Goal: Find specific fact: Find specific fact

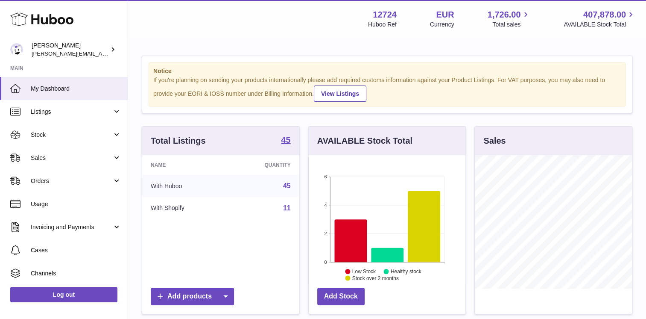
scroll to position [133, 157]
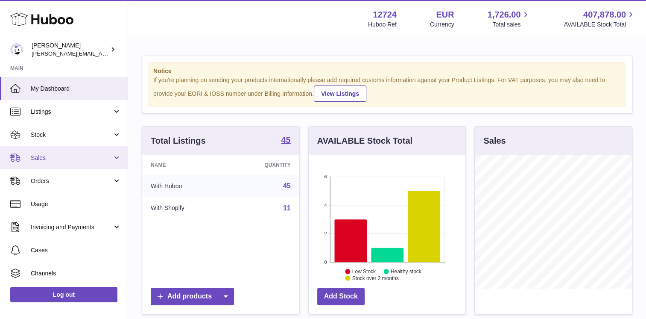
click at [50, 162] on link "Sales" at bounding box center [64, 157] width 128 height 23
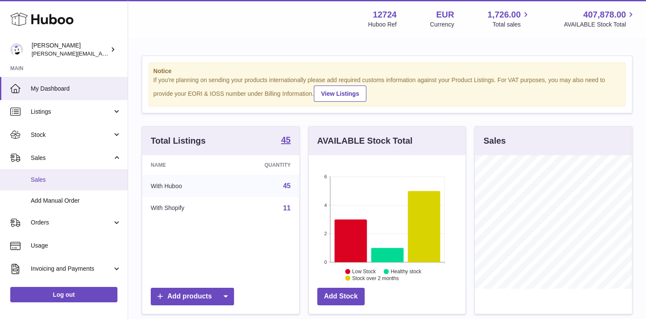
click at [56, 179] on span "Sales" at bounding box center [76, 180] width 91 height 8
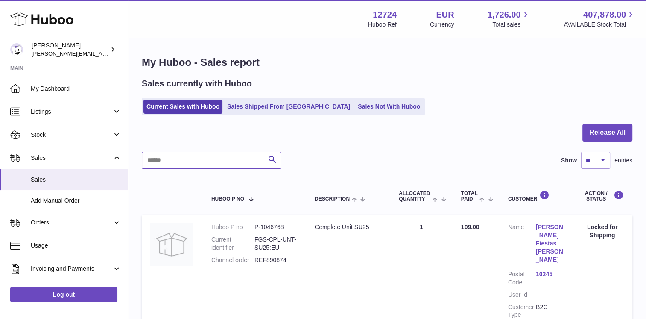
click at [205, 155] on input "text" at bounding box center [211, 160] width 139 height 17
paste input "**********"
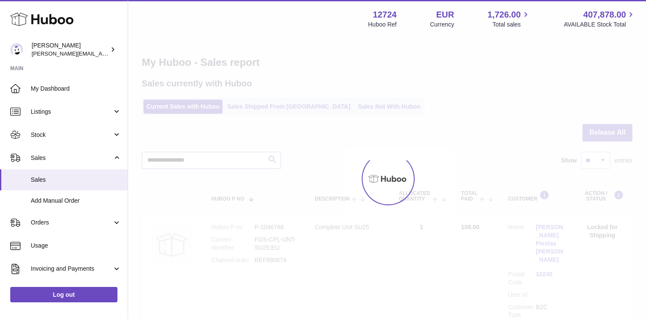
type input "**********"
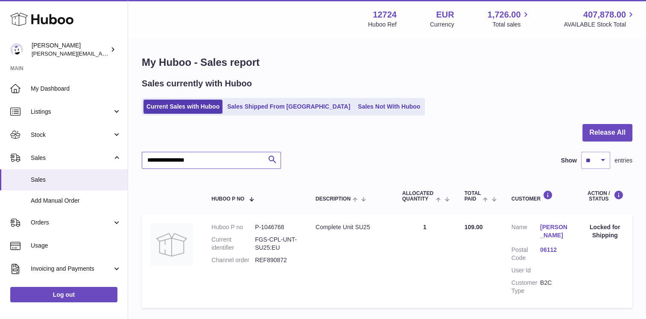
scroll to position [43, 0]
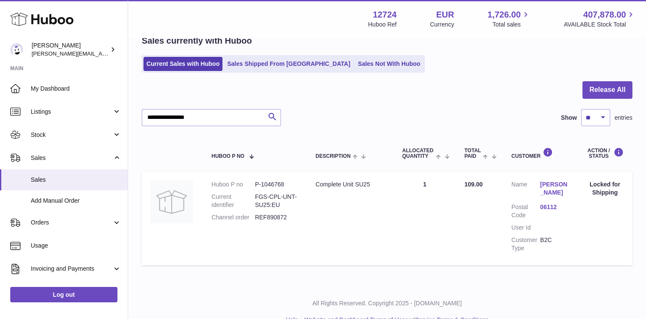
click at [549, 191] on link "Felicitas Sonntag" at bounding box center [555, 188] width 29 height 16
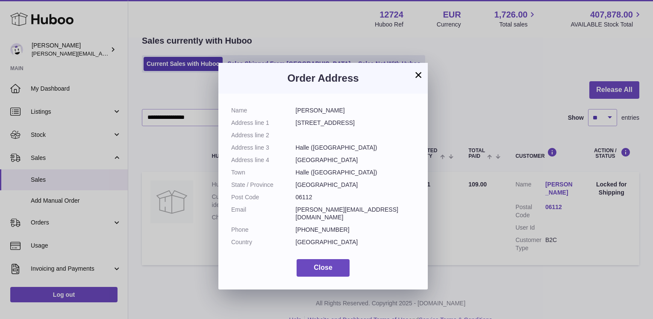
drag, startPoint x: 328, startPoint y: 191, endPoint x: 296, endPoint y: 110, distance: 87.4
click at [296, 110] on dl "Name Felicitas Sonntag Address line 1 Friesenstraße 21 Address line 2 Address l…" at bounding box center [323, 178] width 184 height 144
drag, startPoint x: 296, startPoint y: 110, endPoint x: 311, endPoint y: 113, distance: 15.6
copy dl "Felicitas Sonntag Address line 1 Friesenstraße 21 Address line 2 Address line 3…"
click at [420, 73] on button "×" at bounding box center [418, 75] width 10 height 10
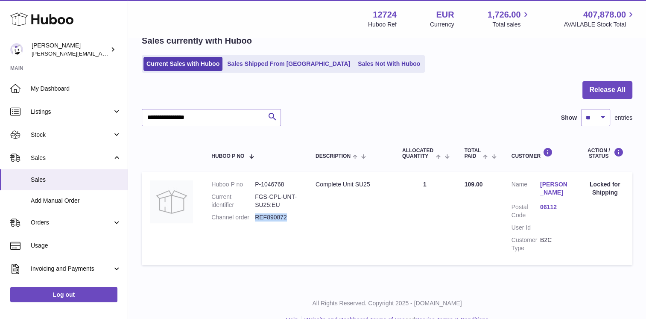
drag, startPoint x: 299, startPoint y: 214, endPoint x: 256, endPoint y: 217, distance: 42.8
click at [256, 217] on td "Huboo P no P-1046768 Current identifier FGS-CPL-UNT-SU25:EU Channel order REF89…" at bounding box center [255, 218] width 104 height 93
copy dd "REF890872"
